Goal: Task Accomplishment & Management: Complete application form

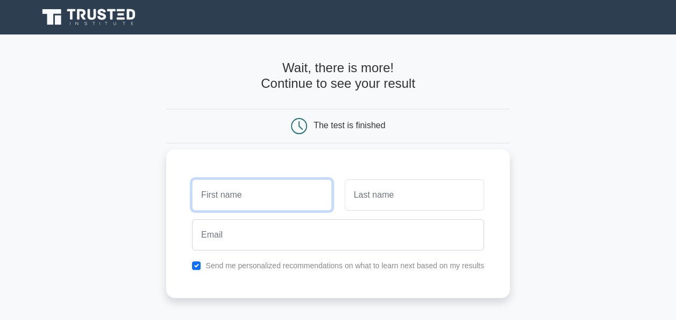
click at [250, 202] on input "text" at bounding box center [261, 194] width 139 height 31
type input "Chandra Sekhar"
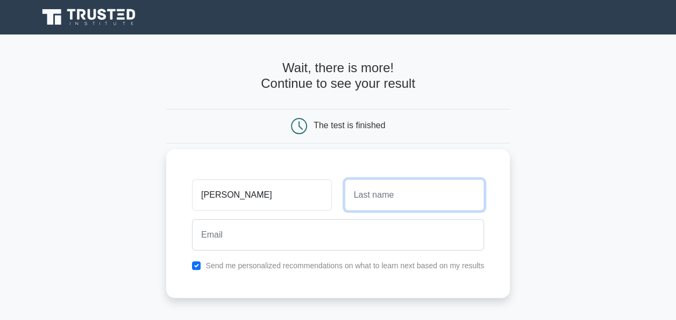
type input "Akula"
type input "akula1975@gmail.com"
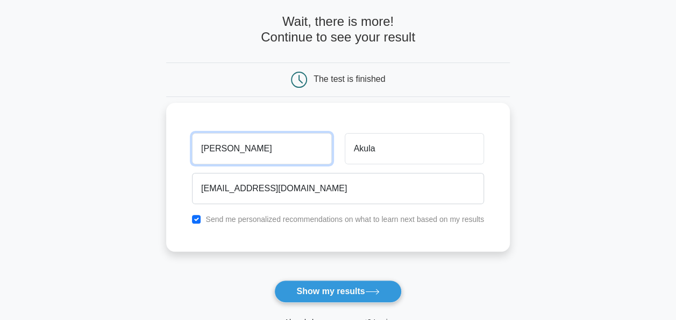
scroll to position [108, 0]
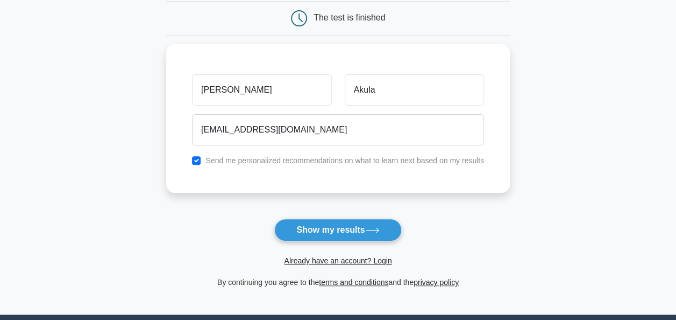
click at [305, 227] on button "Show my results" at bounding box center [337, 229] width 127 height 23
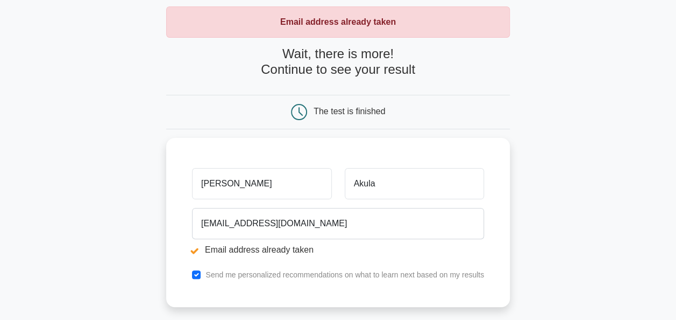
scroll to position [108, 0]
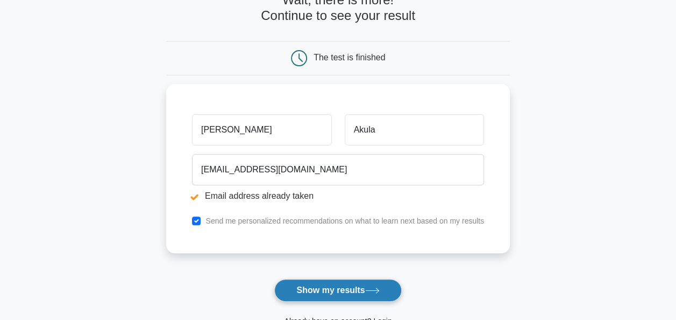
click at [326, 291] on button "Show my results" at bounding box center [337, 290] width 127 height 23
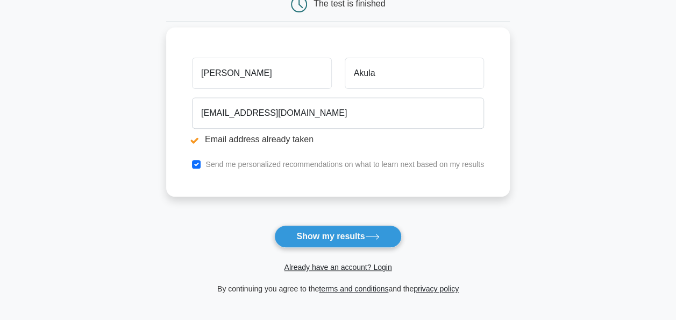
scroll to position [269, 0]
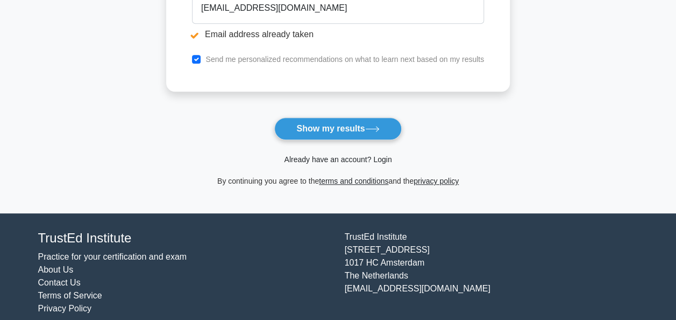
click at [384, 159] on link "Already have an account? Login" at bounding box center [338, 159] width 108 height 9
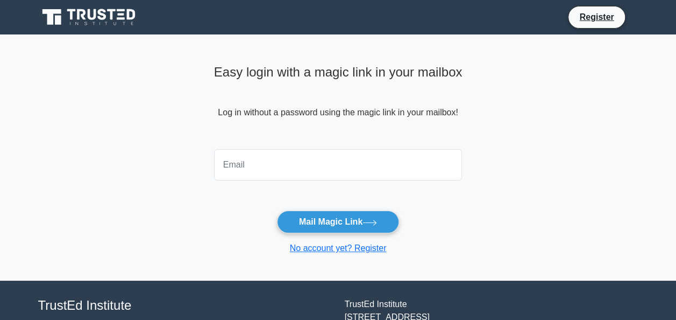
click at [341, 161] on input "email" at bounding box center [338, 164] width 249 height 31
type input "[EMAIL_ADDRESS][DOMAIN_NAME]"
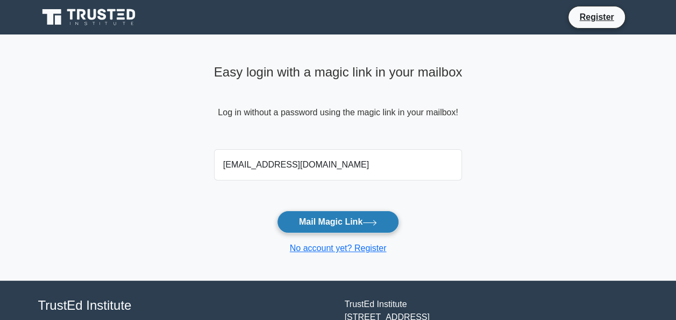
click at [328, 219] on button "Mail Magic Link" at bounding box center [338, 221] width 122 height 23
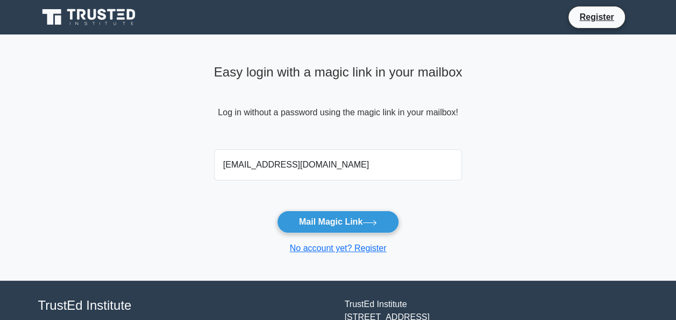
click at [55, 22] on icon at bounding box center [58, 20] width 6 height 9
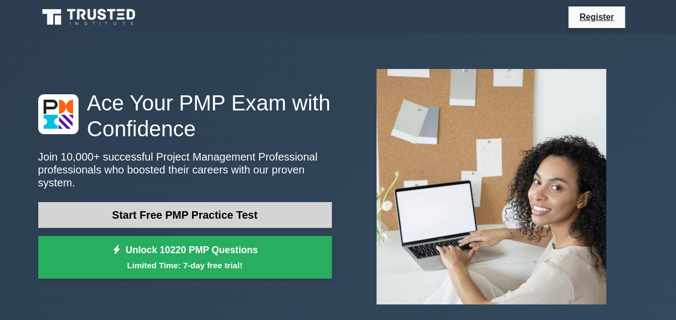
click at [249, 211] on link "Start Free PMP Practice Test" at bounding box center [185, 215] width 294 height 26
